Goal: Transaction & Acquisition: Purchase product/service

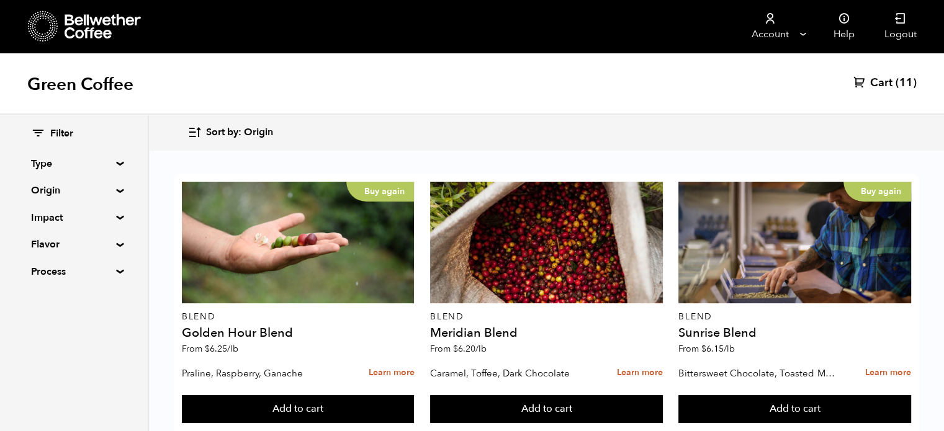
click at [907, 89] on span "(11)" at bounding box center [905, 83] width 21 height 15
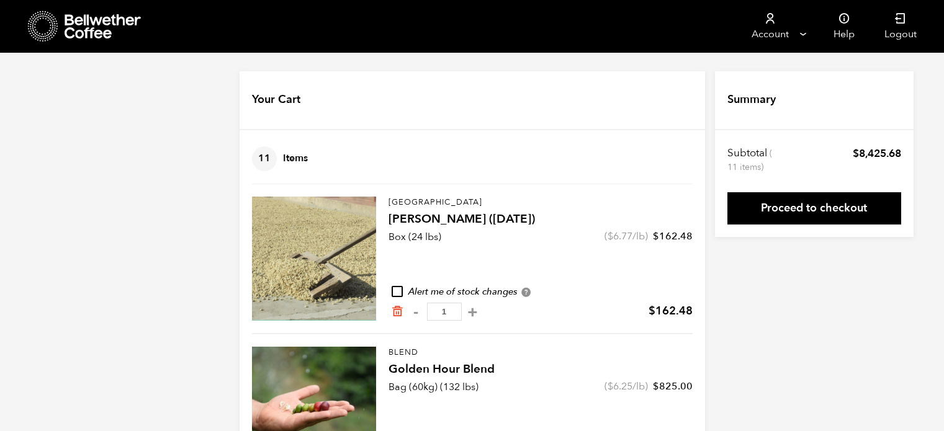
scroll to position [521, 0]
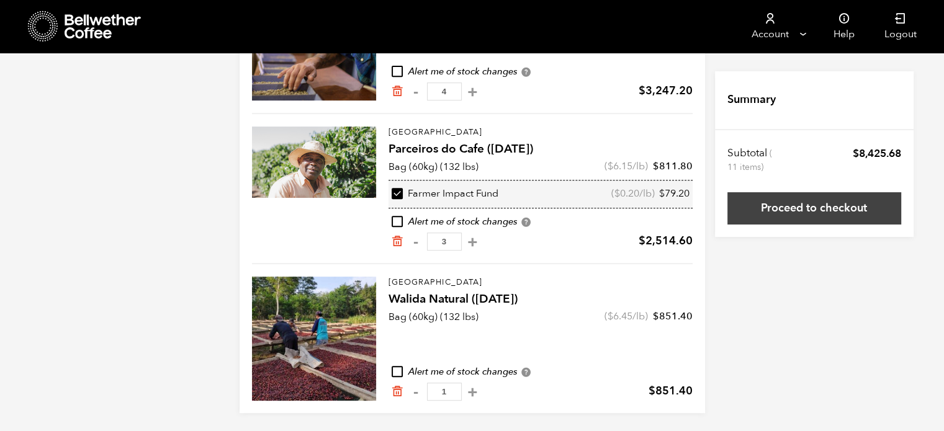
click at [828, 220] on link "Proceed to checkout" at bounding box center [814, 208] width 174 height 32
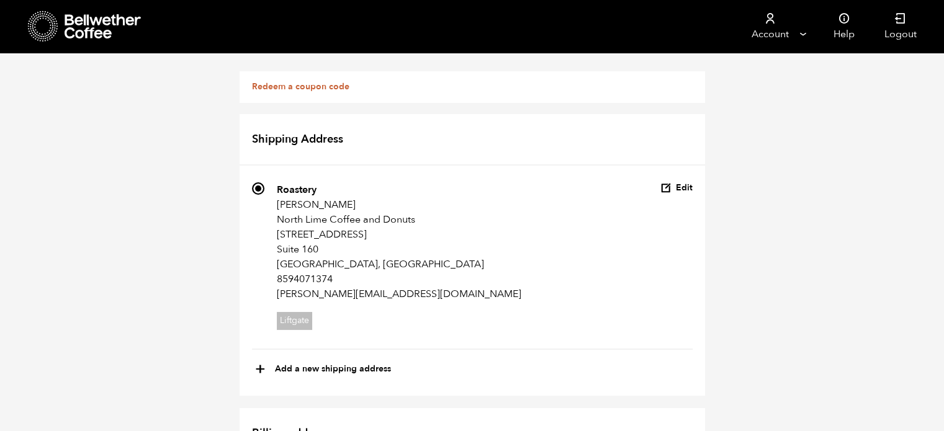
scroll to position [521, 0]
radio input "true"
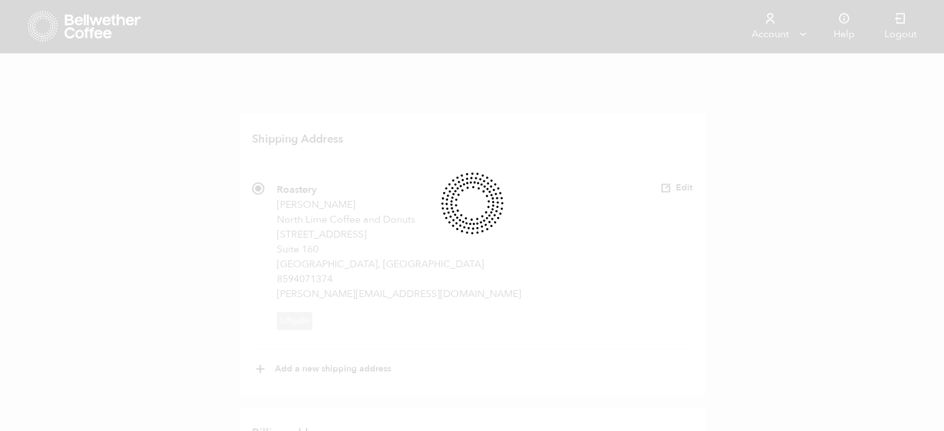
click at [734, 326] on div at bounding box center [472, 215] width 944 height 431
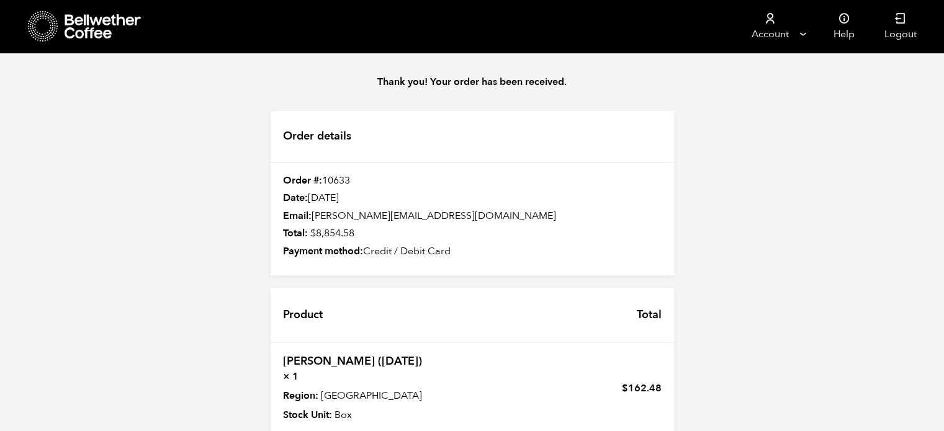
scroll to position [164, 0]
click at [343, 354] on link "[PERSON_NAME] ([DATE])" at bounding box center [352, 362] width 139 height 16
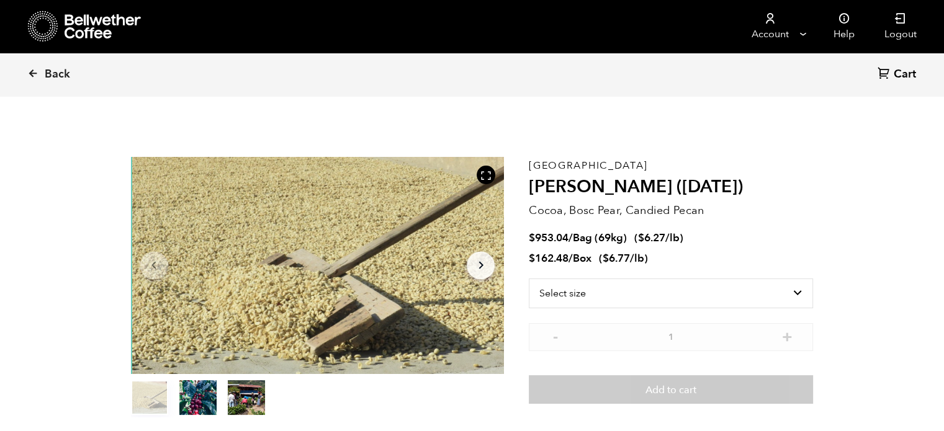
scroll to position [539, 661]
click at [63, 78] on span "Back" at bounding box center [57, 74] width 25 height 15
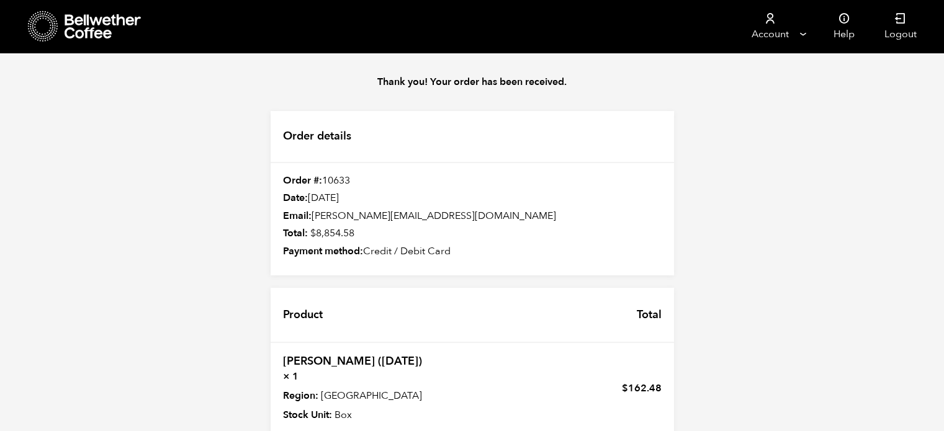
scroll to position [422, 0]
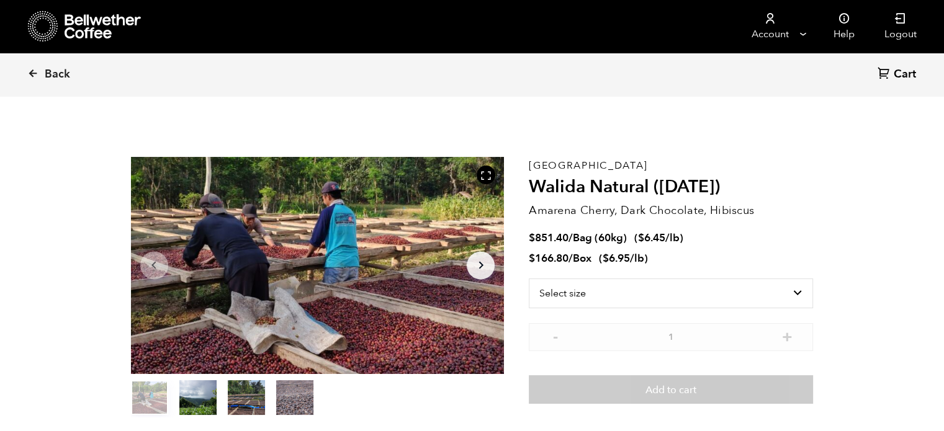
scroll to position [539, 661]
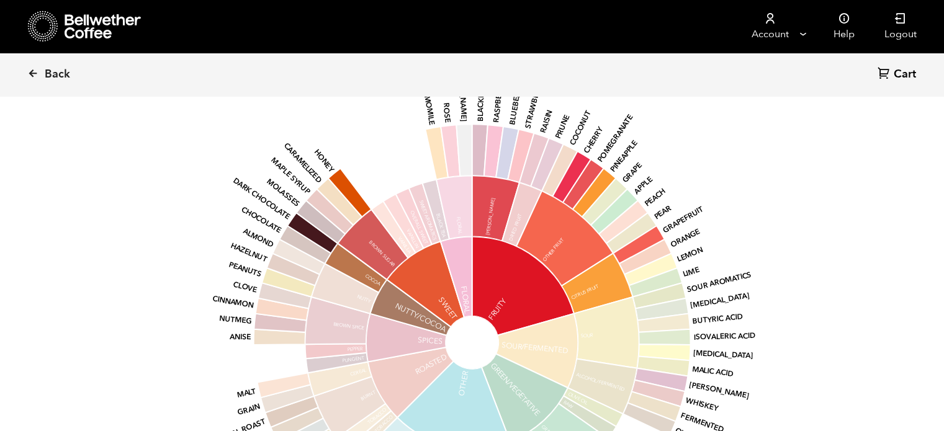
scroll to position [1043, 0]
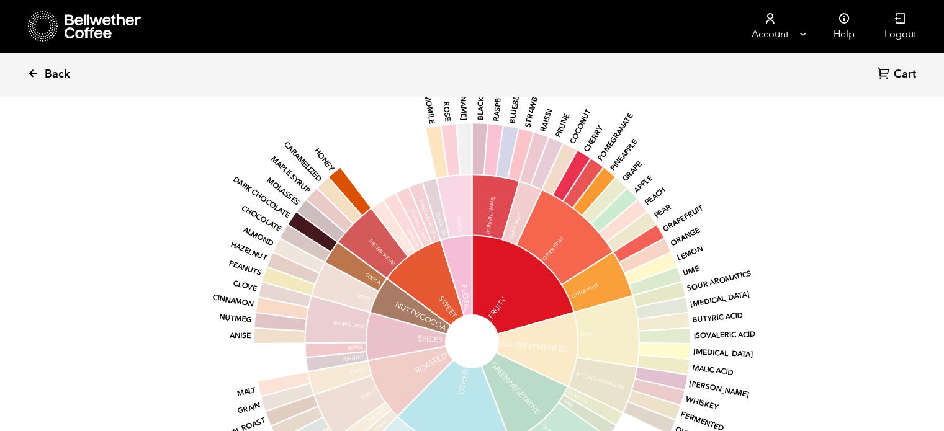
click at [61, 81] on span "Back" at bounding box center [57, 74] width 25 height 15
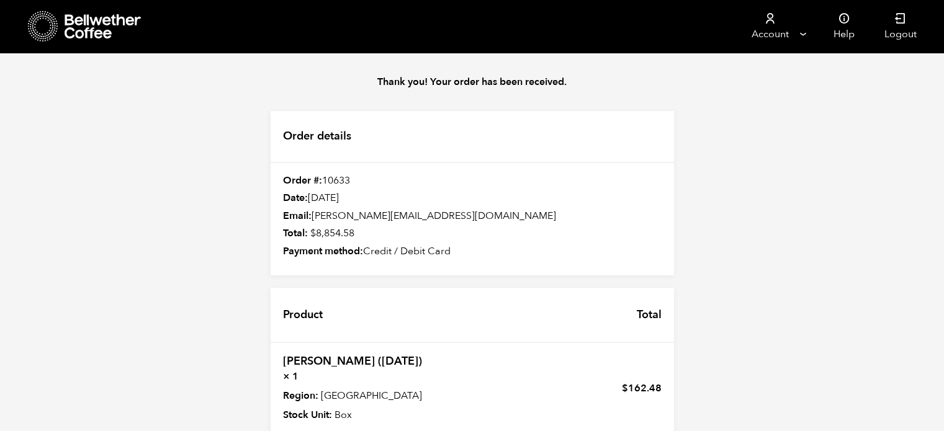
click at [336, 357] on link "Flor de Maiz (MAY 25)" at bounding box center [352, 362] width 139 height 16
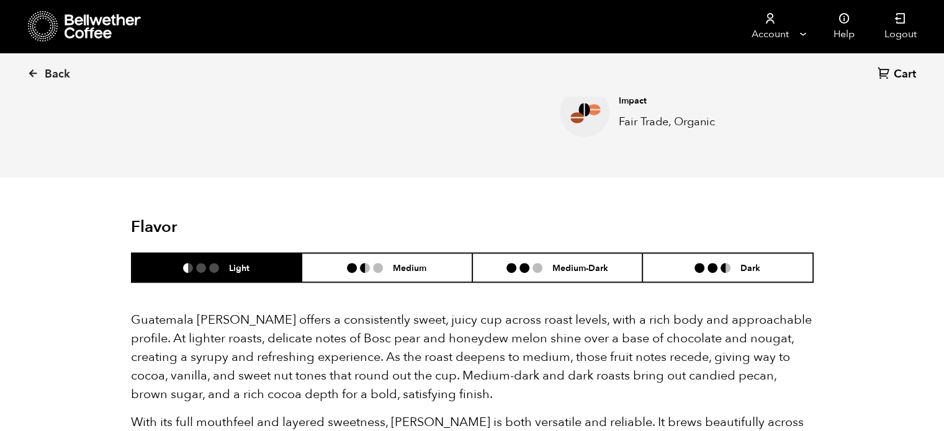
scroll to position [645, 0]
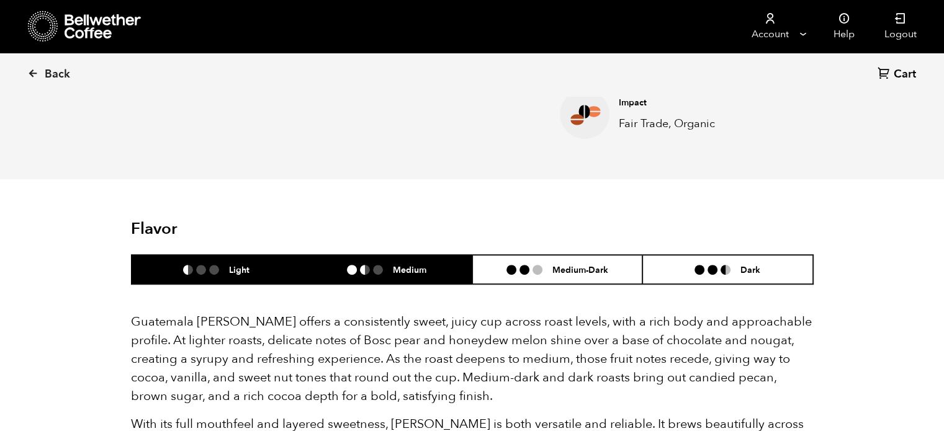
click at [447, 265] on li "Medium" at bounding box center [387, 269] width 171 height 29
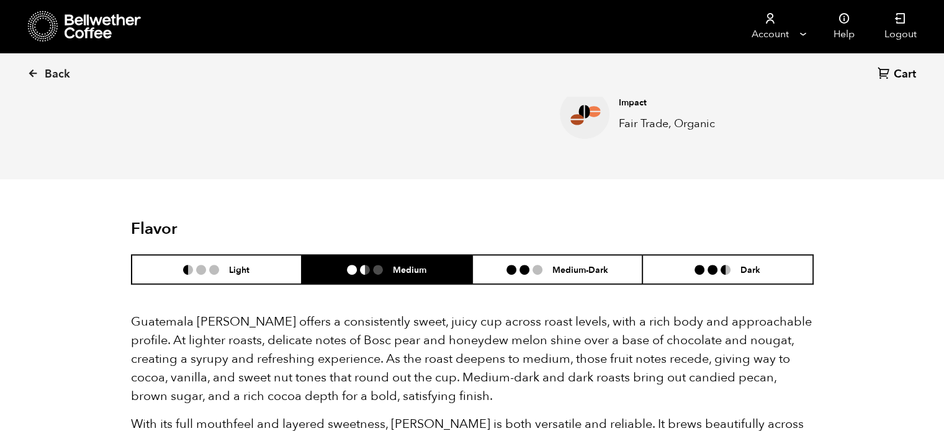
click at [71, 256] on div "Back Cart (0) Item 1 of 3 Arrow Left Arrow Right item 0 item 1 item 2 Item 1 of…" at bounding box center [472, 434] width 944 height 2011
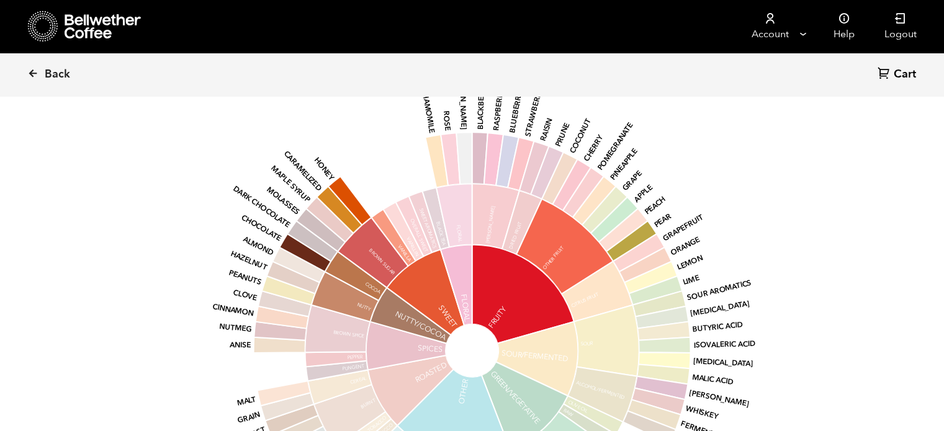
scroll to position [1067, 0]
click at [138, 180] on div "base Fruity Sour/Fermented Green/Vegetative Other Roasted Spices Nutty/Cocoa Sw…" at bounding box center [472, 337] width 683 height 527
drag, startPoint x: 138, startPoint y: 180, endPoint x: 99, endPoint y: 180, distance: 38.5
click at [99, 180] on div "Back Cart (0) Item 1 of 3 Arrow Left Arrow Right item 0 item 1 item 2 Item 1 of…" at bounding box center [472, 12] width 944 height 2011
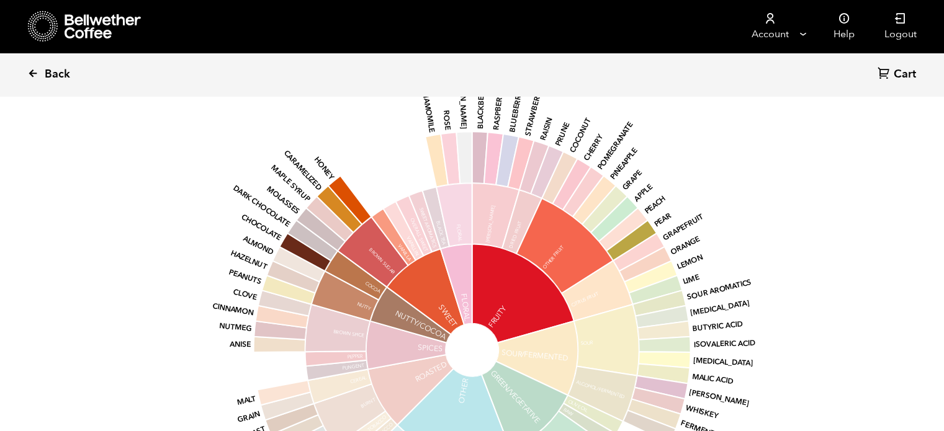
click at [55, 65] on link "Back" at bounding box center [65, 74] width 77 height 42
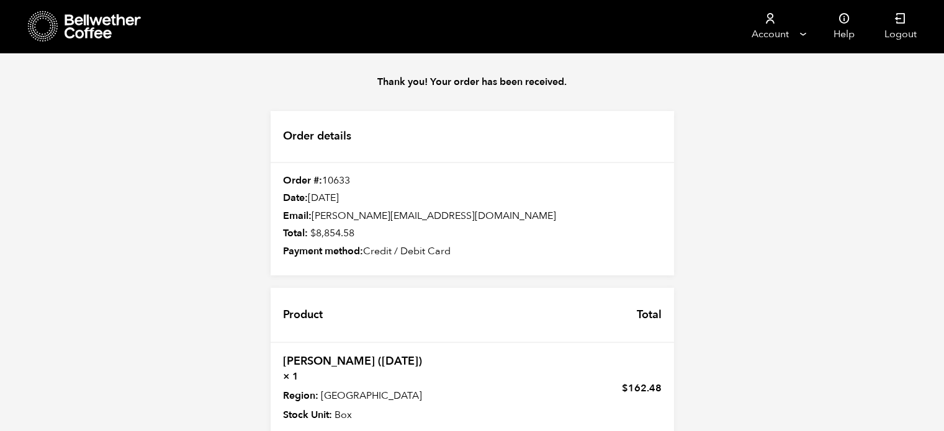
scroll to position [521, 0]
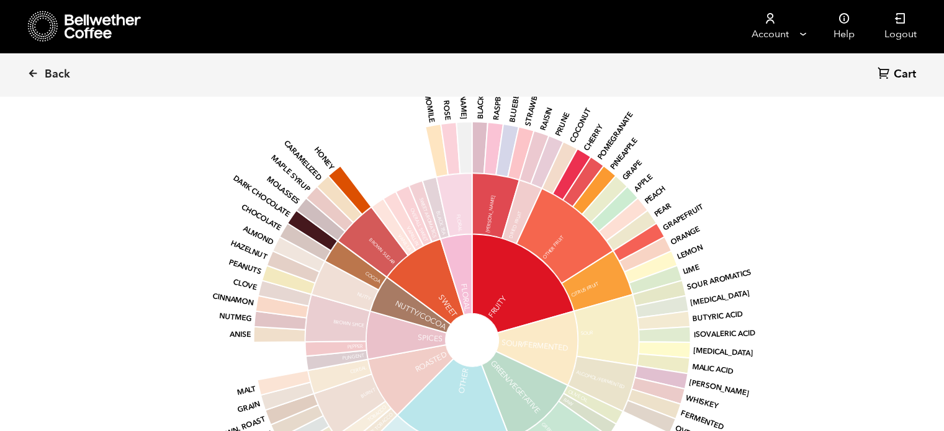
scroll to position [1018, 0]
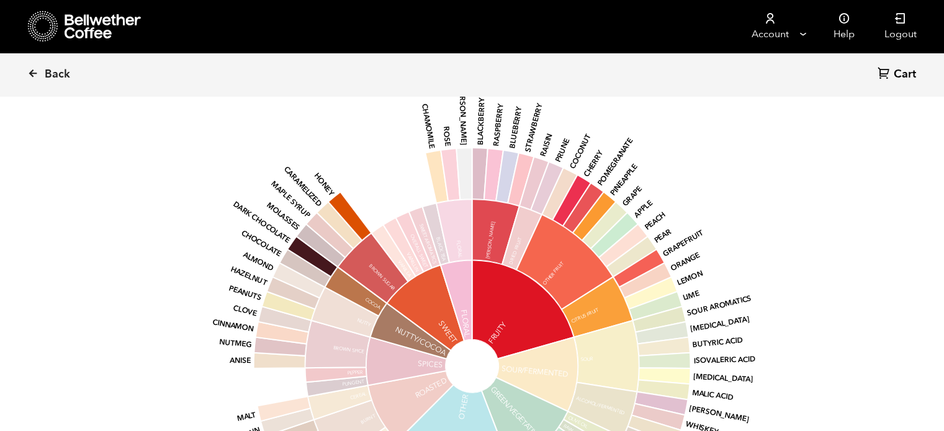
click at [92, 220] on div "Back Cart (0) Item 1 of 4 Arrow Left Arrow Right item 0 item 1 item 2 item 3 It…" at bounding box center [472, 46] width 944 height 1978
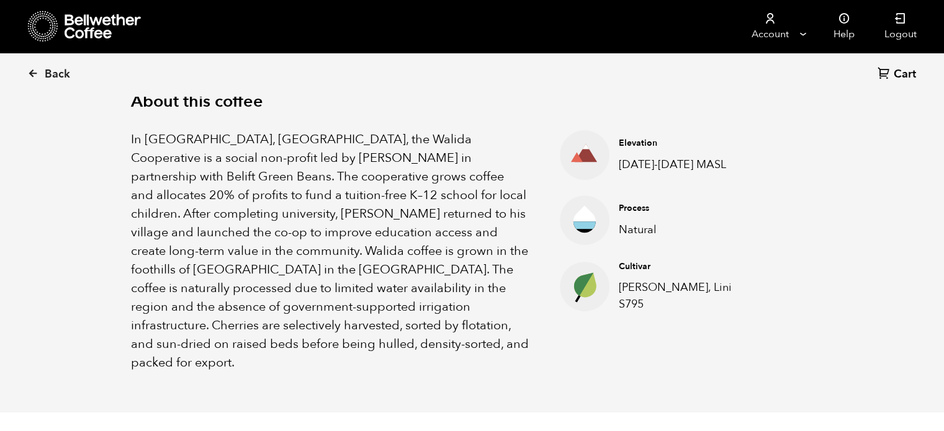
scroll to position [348, 0]
